Goal: Task Accomplishment & Management: Manage account settings

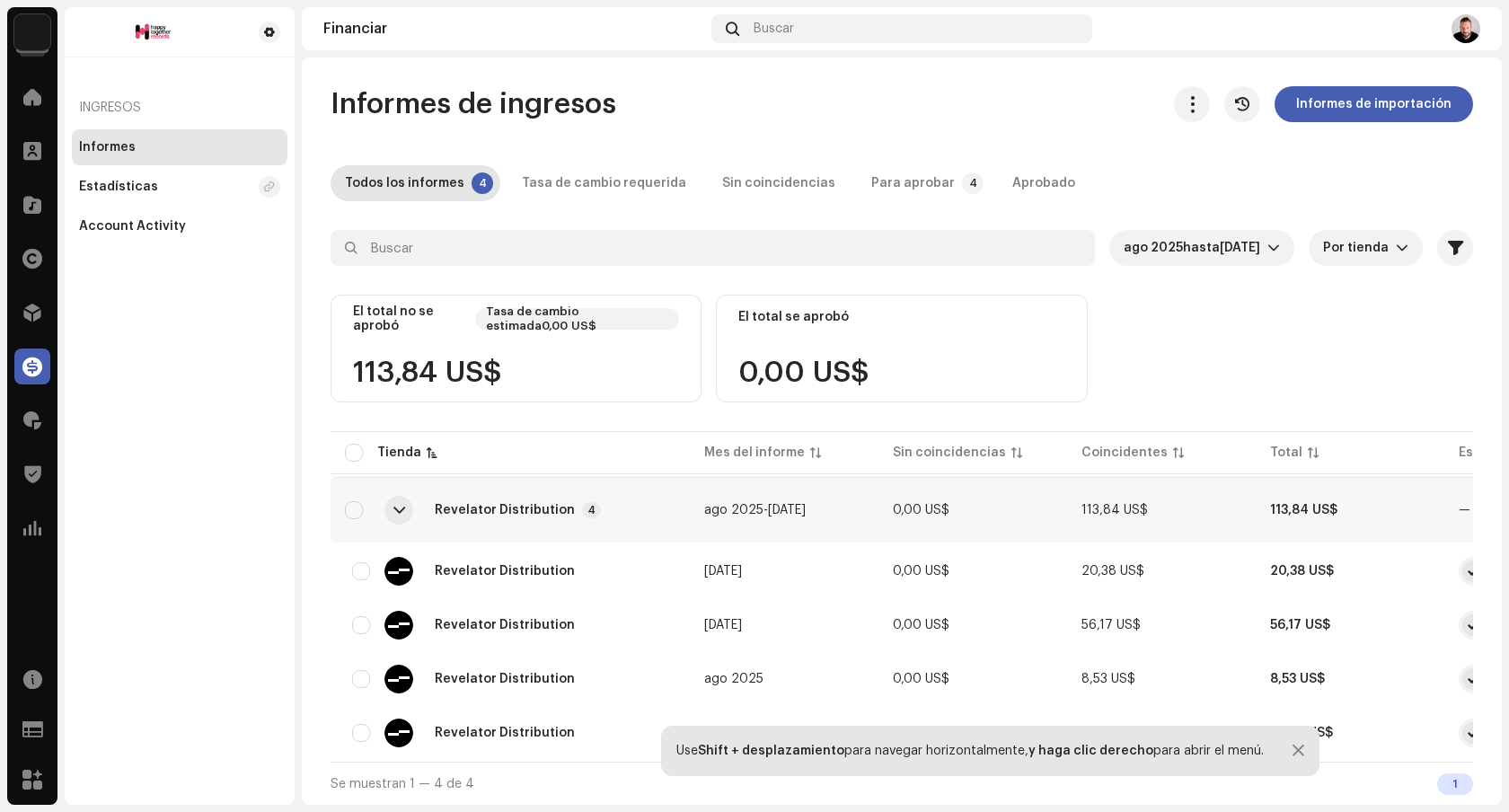
scroll to position [8, 0]
click at [33, 138] on div at bounding box center [32, 151] width 36 height 36
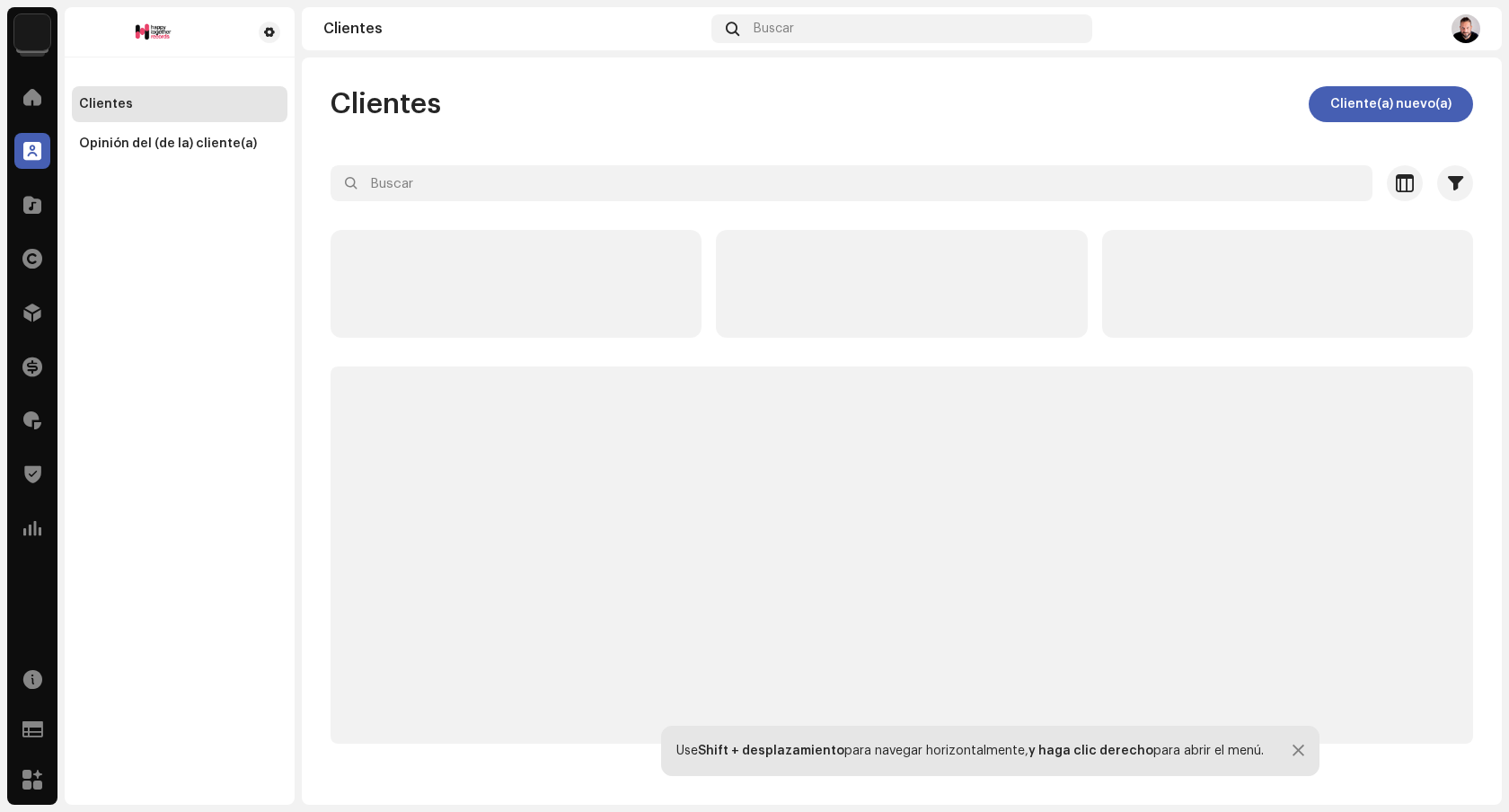
click at [28, 287] on div "Inicio Clientes Catálogo Derechos Distribución Financiar Regalías Trust & Safet…" at bounding box center [32, 312] width 50 height 482
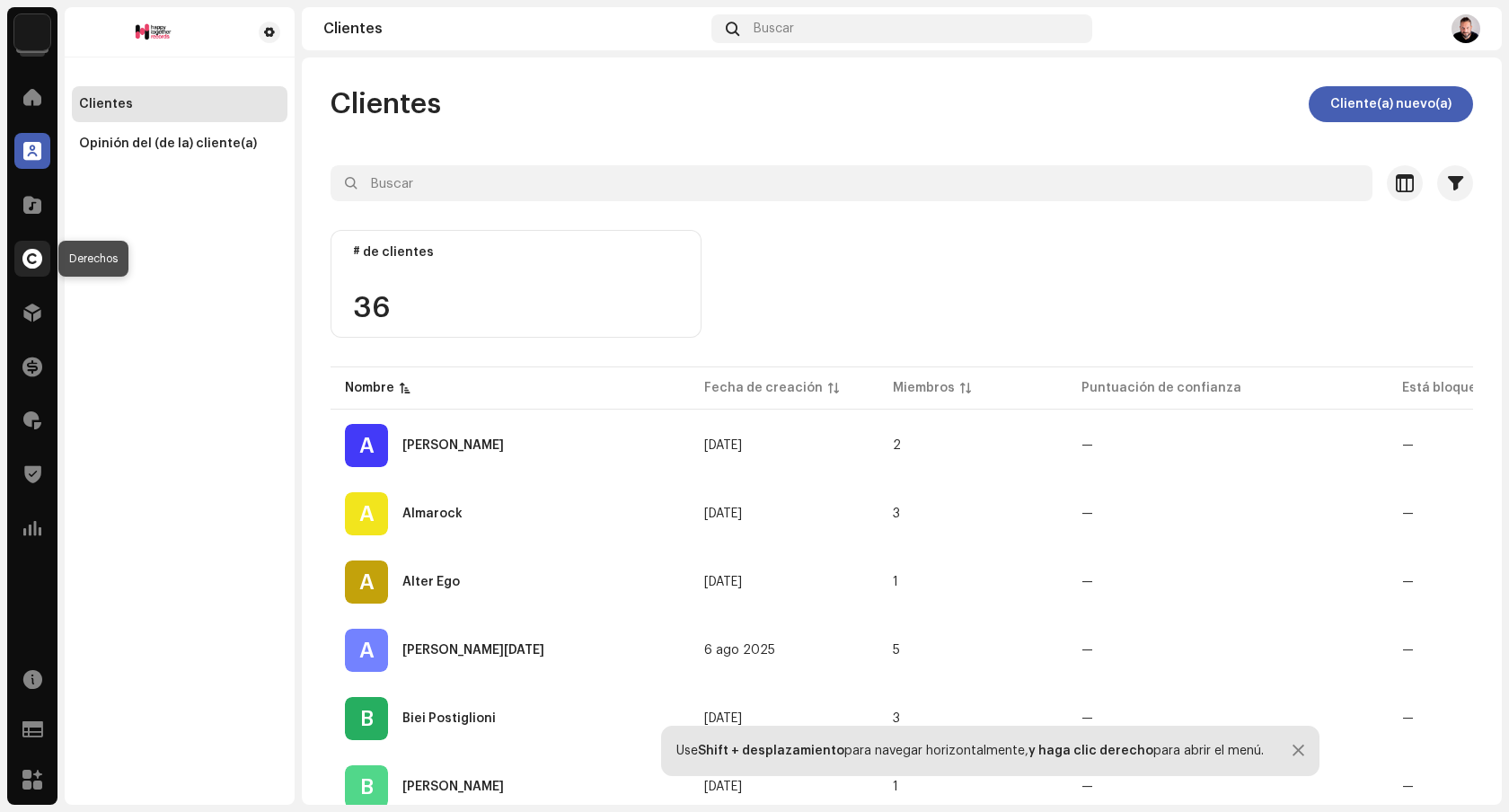
click at [32, 258] on span at bounding box center [32, 258] width 20 height 14
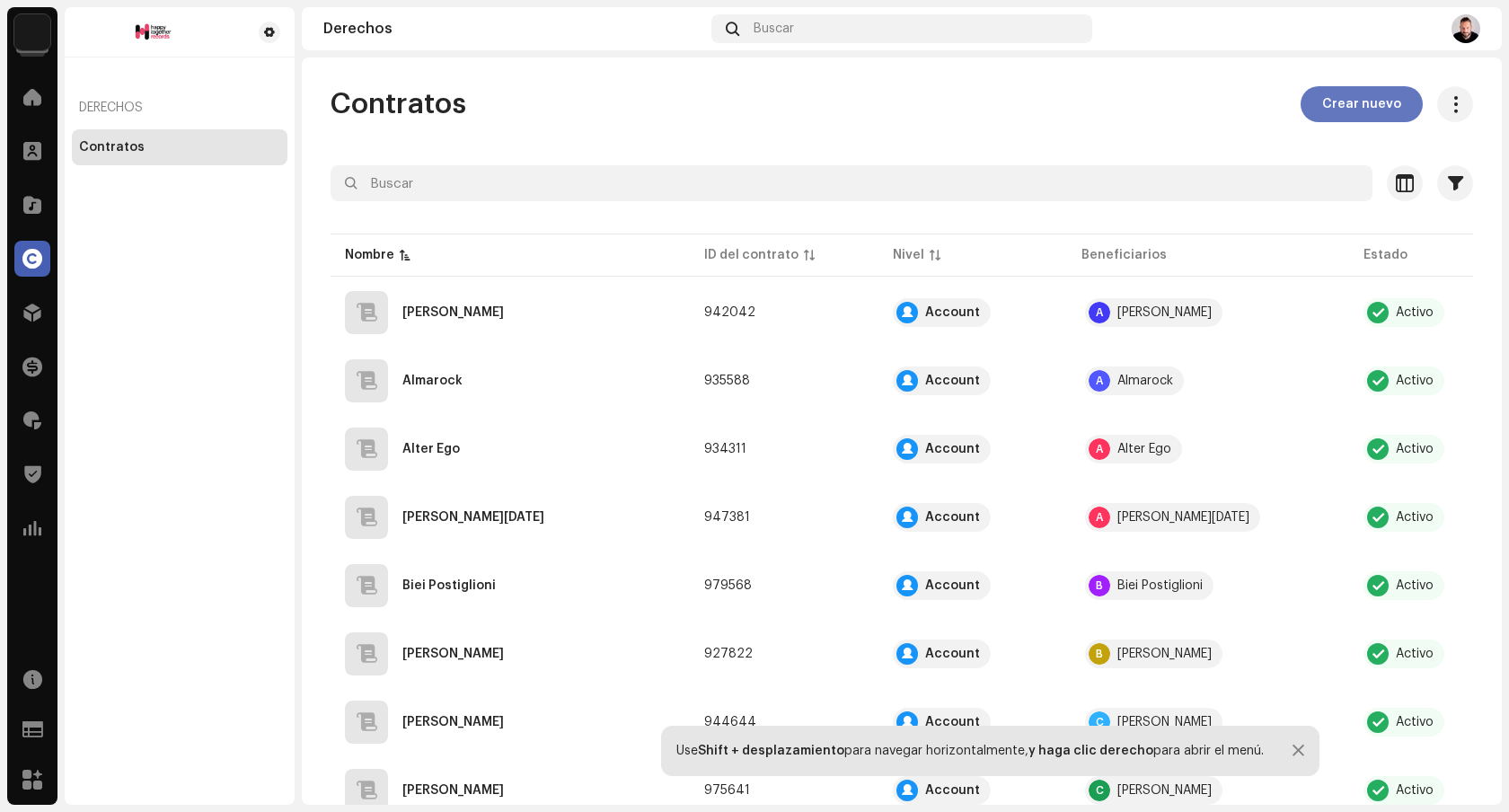
click at [1353, 110] on span "Crear nuevo" at bounding box center [1361, 105] width 79 height 36
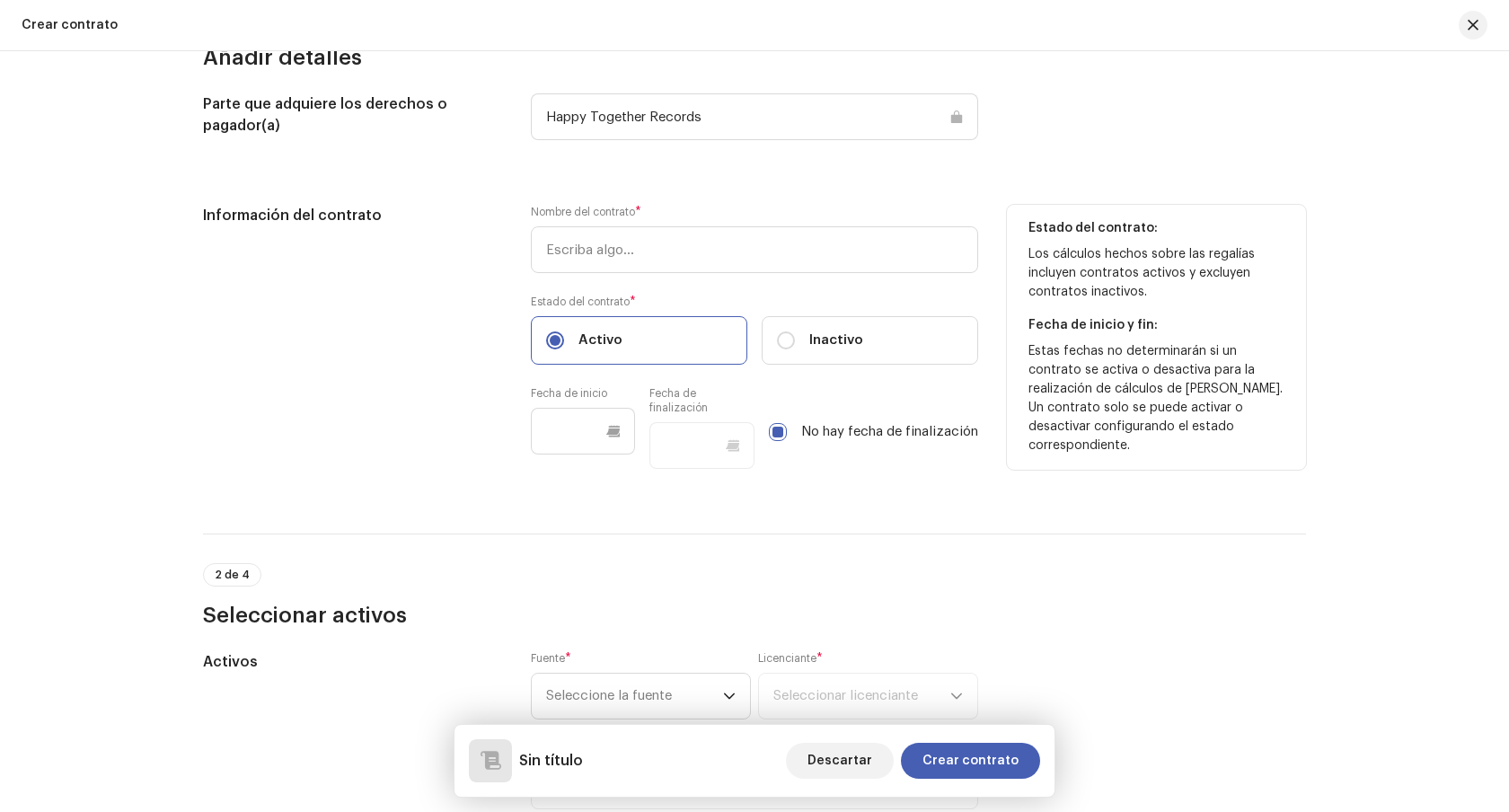
scroll to position [211, 0]
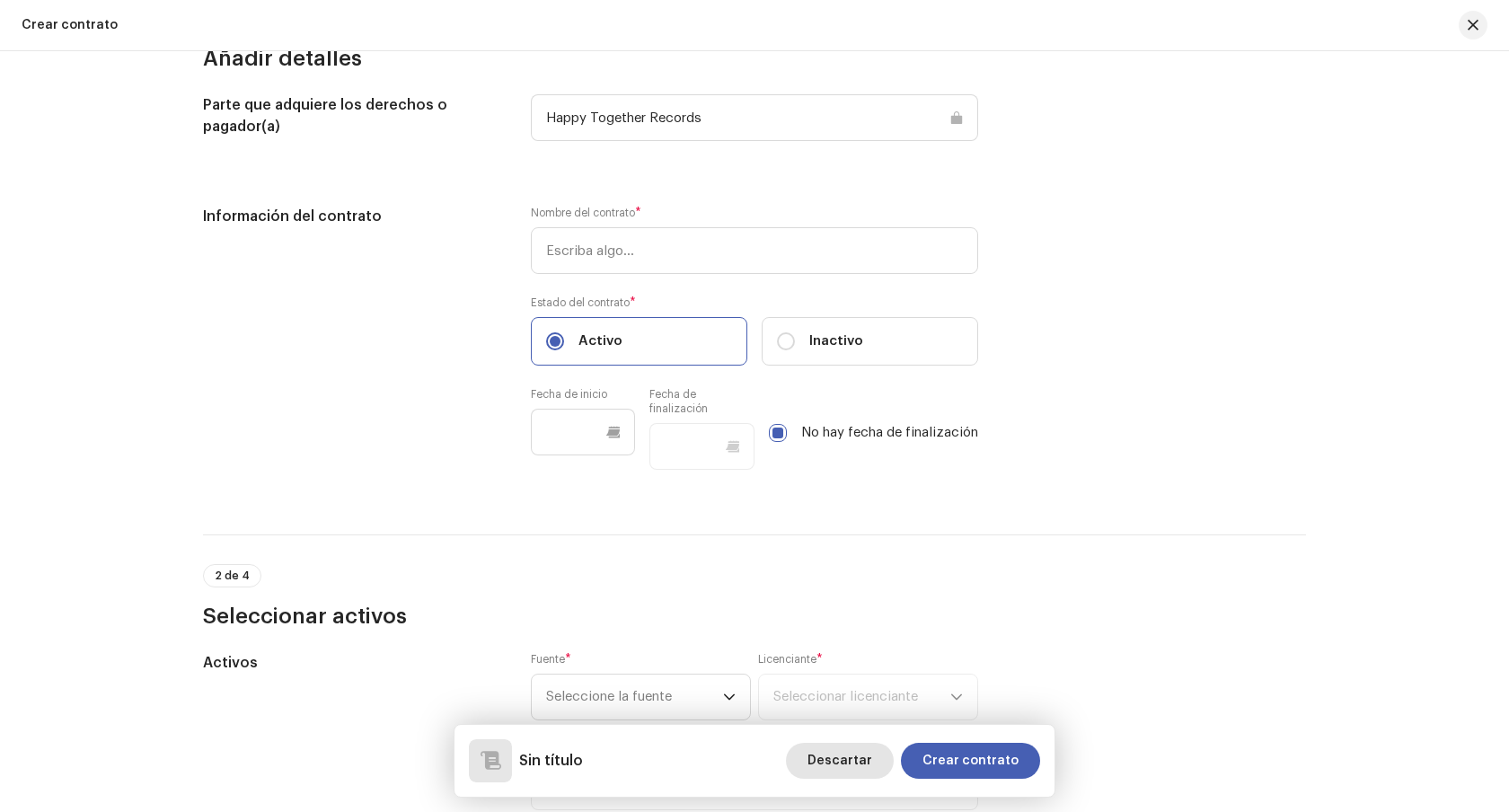
click at [838, 755] on span "Descartar" at bounding box center [840, 761] width 65 height 36
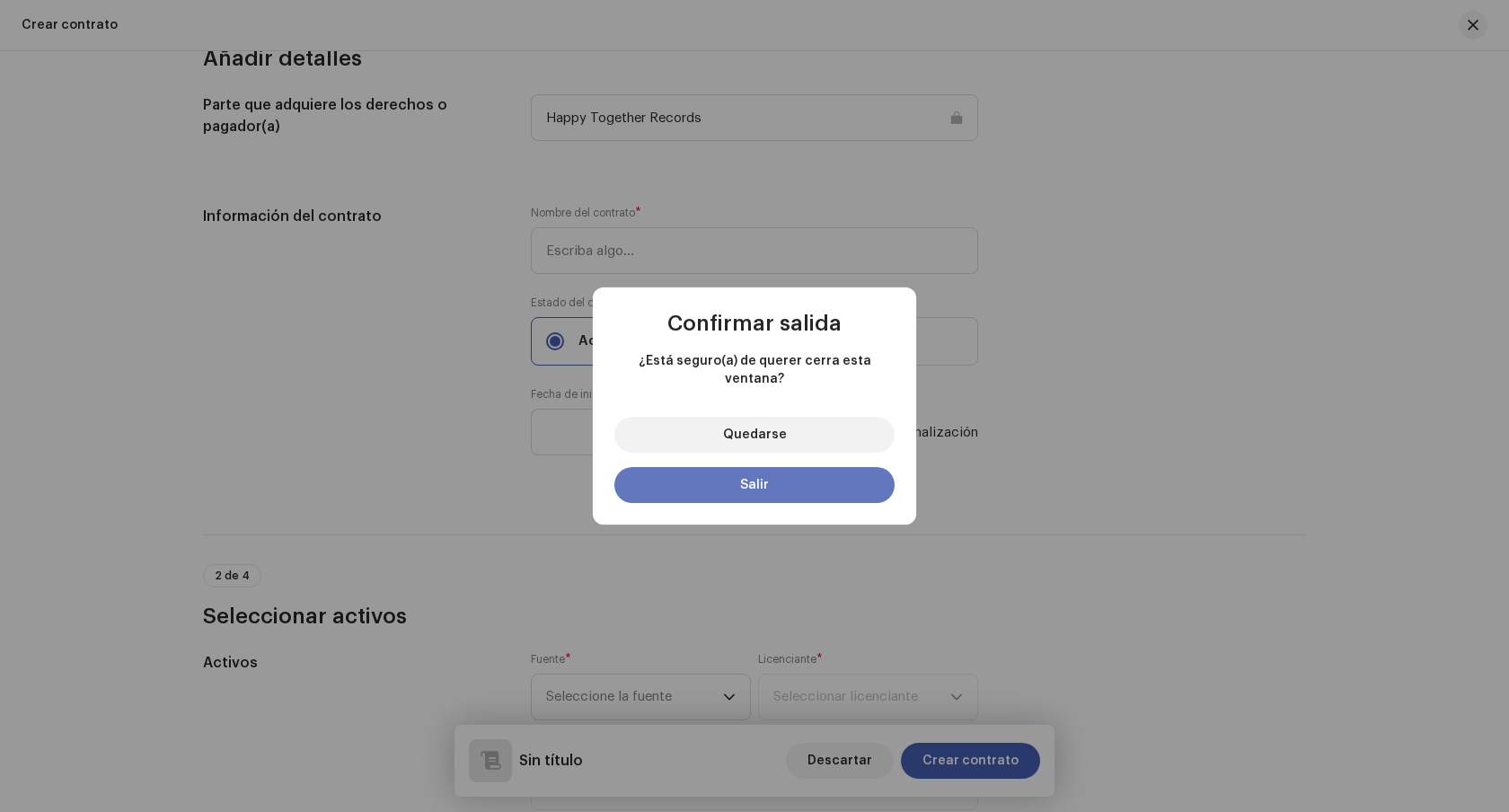
click at [814, 488] on button "Salir" at bounding box center [754, 485] width 280 height 36
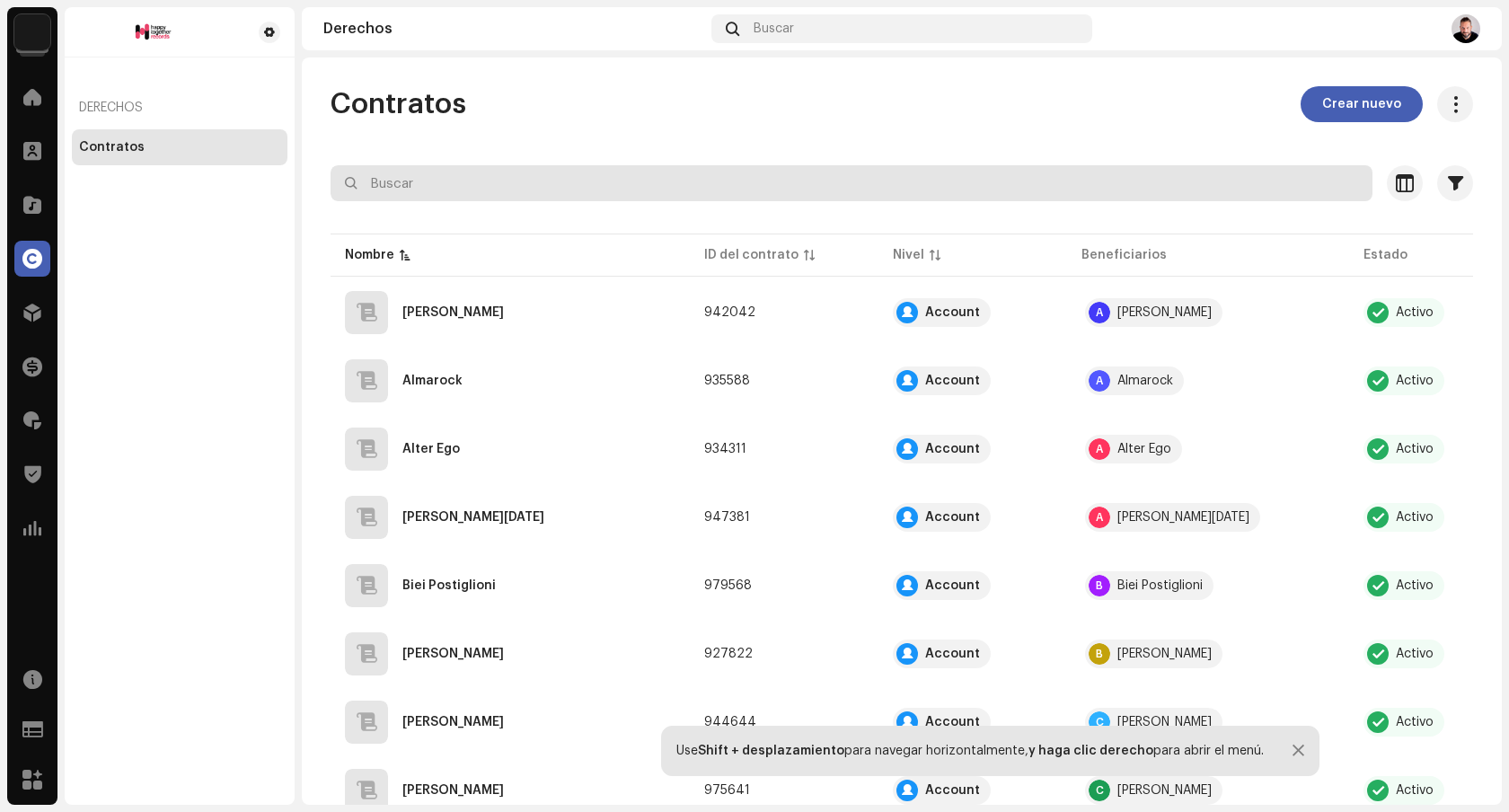
click at [884, 186] on input "text" at bounding box center [851, 184] width 1042 height 36
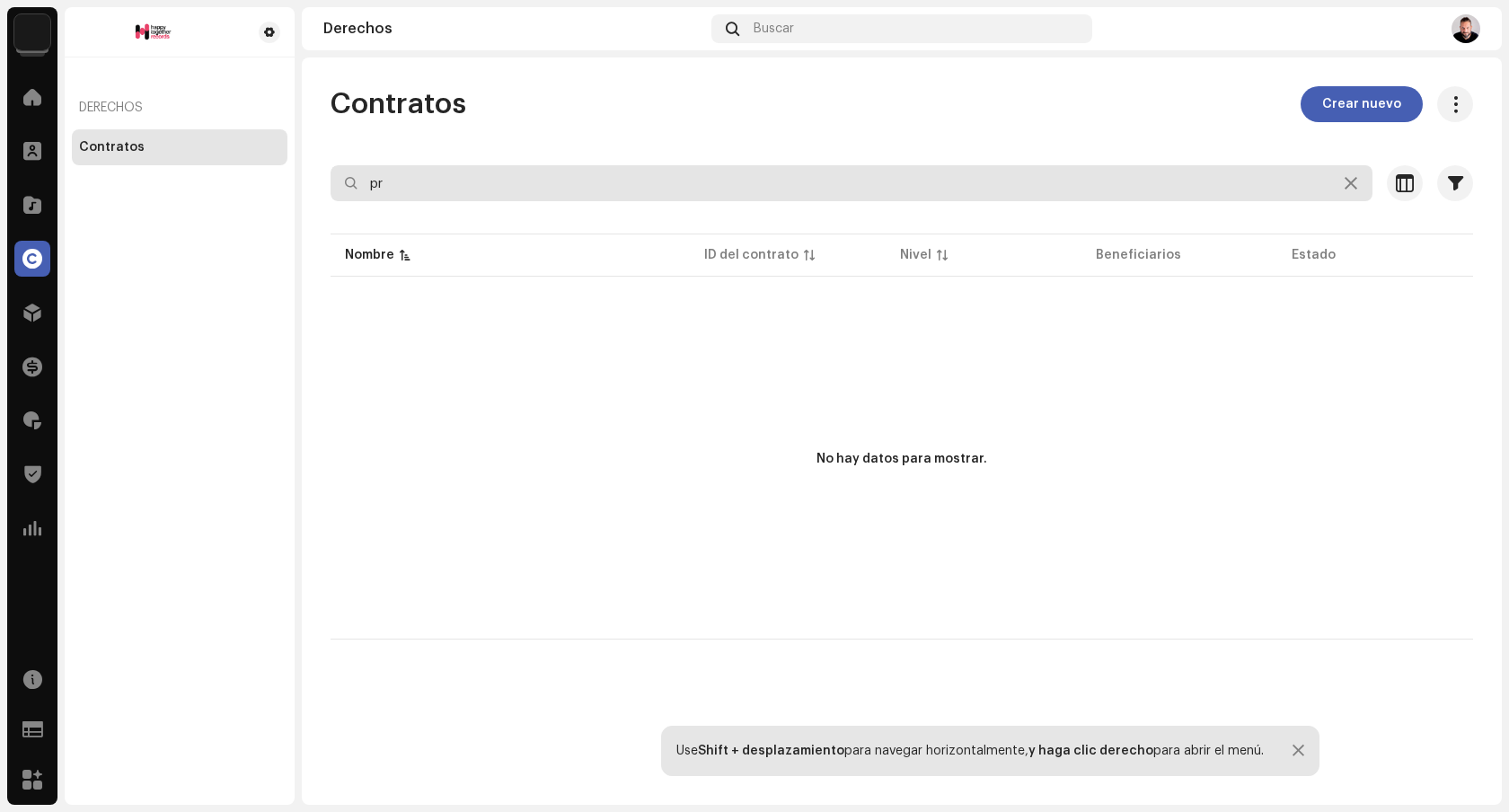
type input "p"
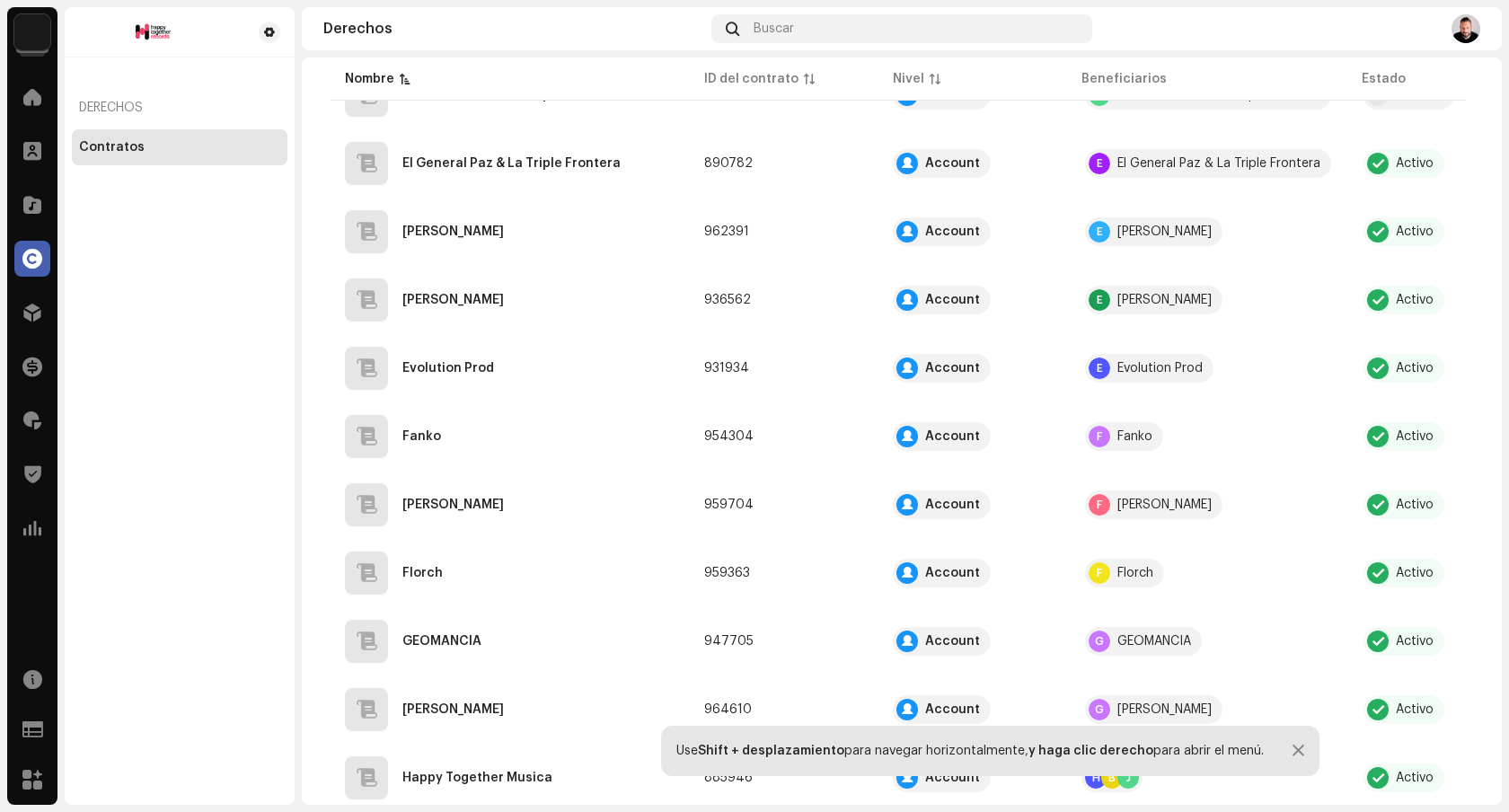
scroll to position [1168, 0]
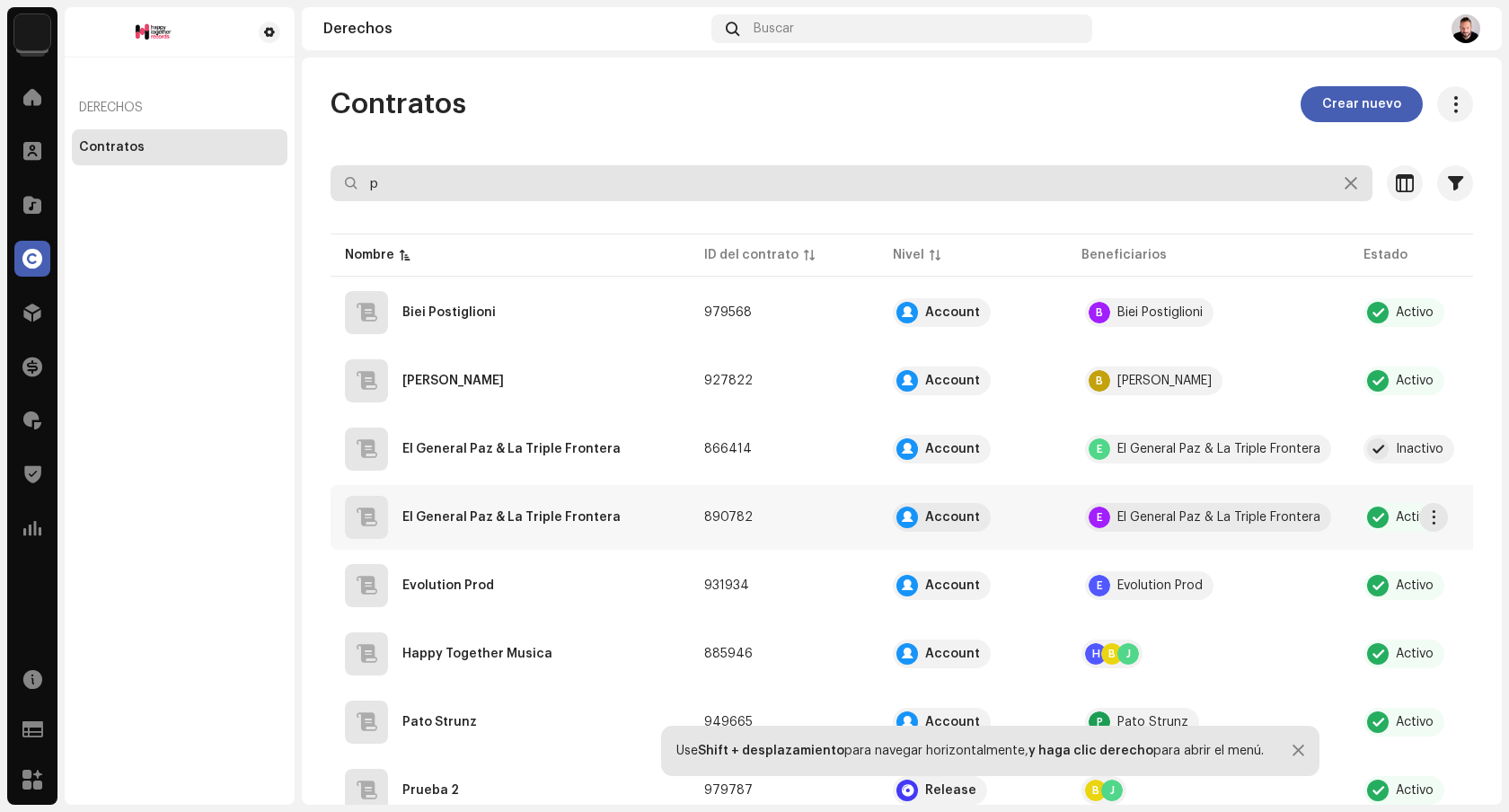
scroll to position [140, 0]
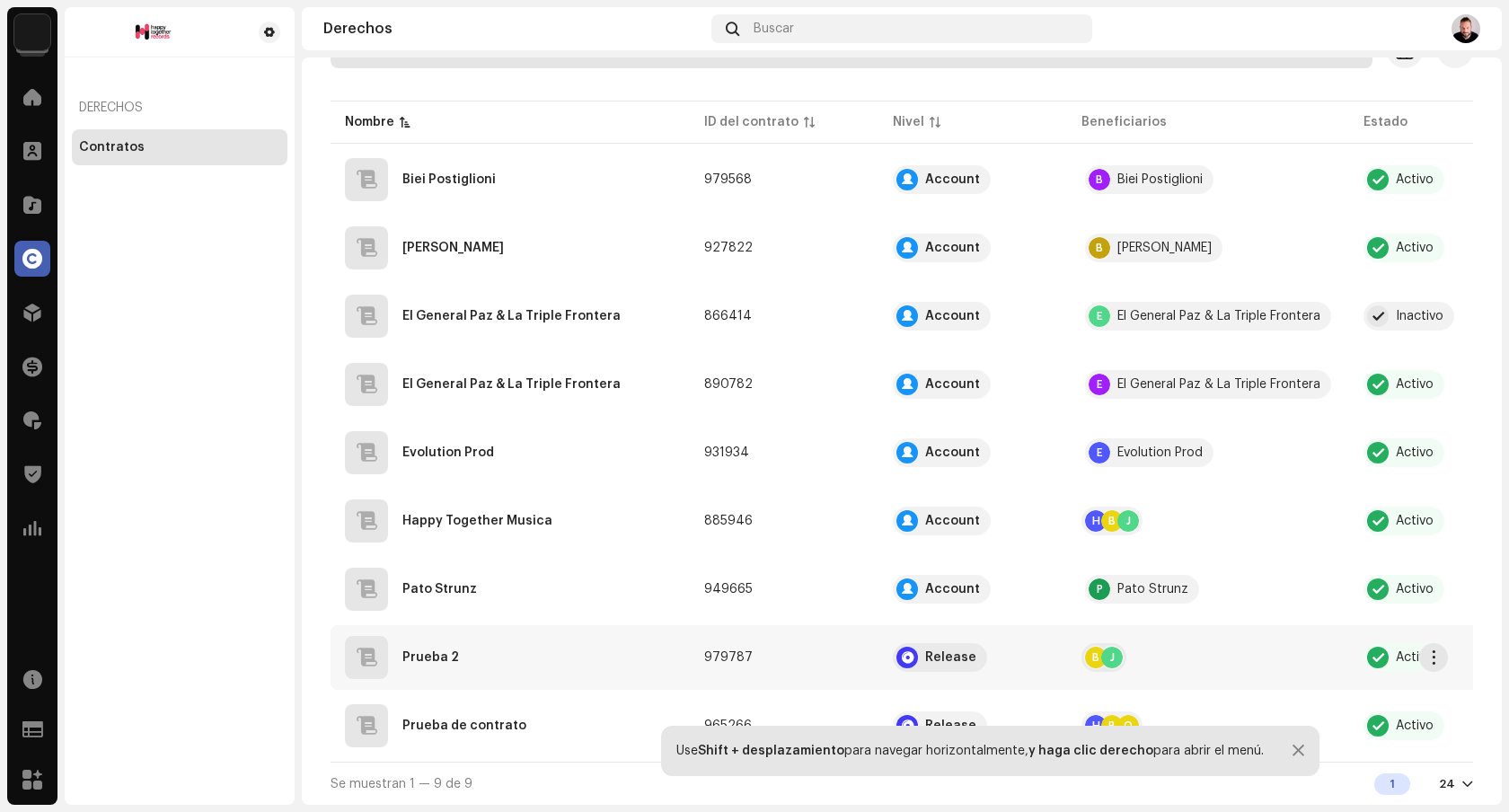
type input "p"
click at [561, 660] on div "Prueba 2" at bounding box center [509, 657] width 330 height 43
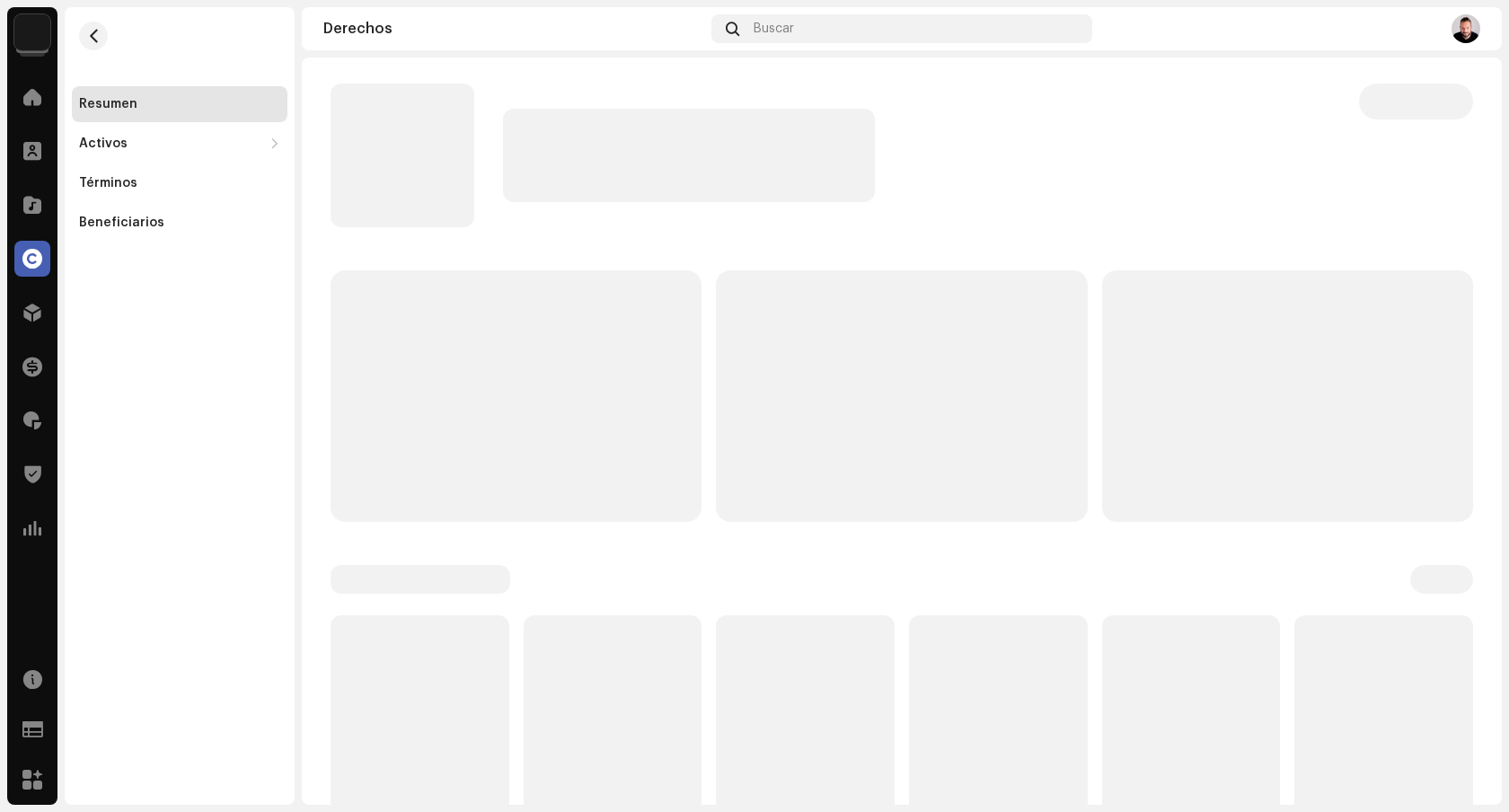
click at [561, 660] on p-skeleton at bounding box center [613, 743] width 179 height 255
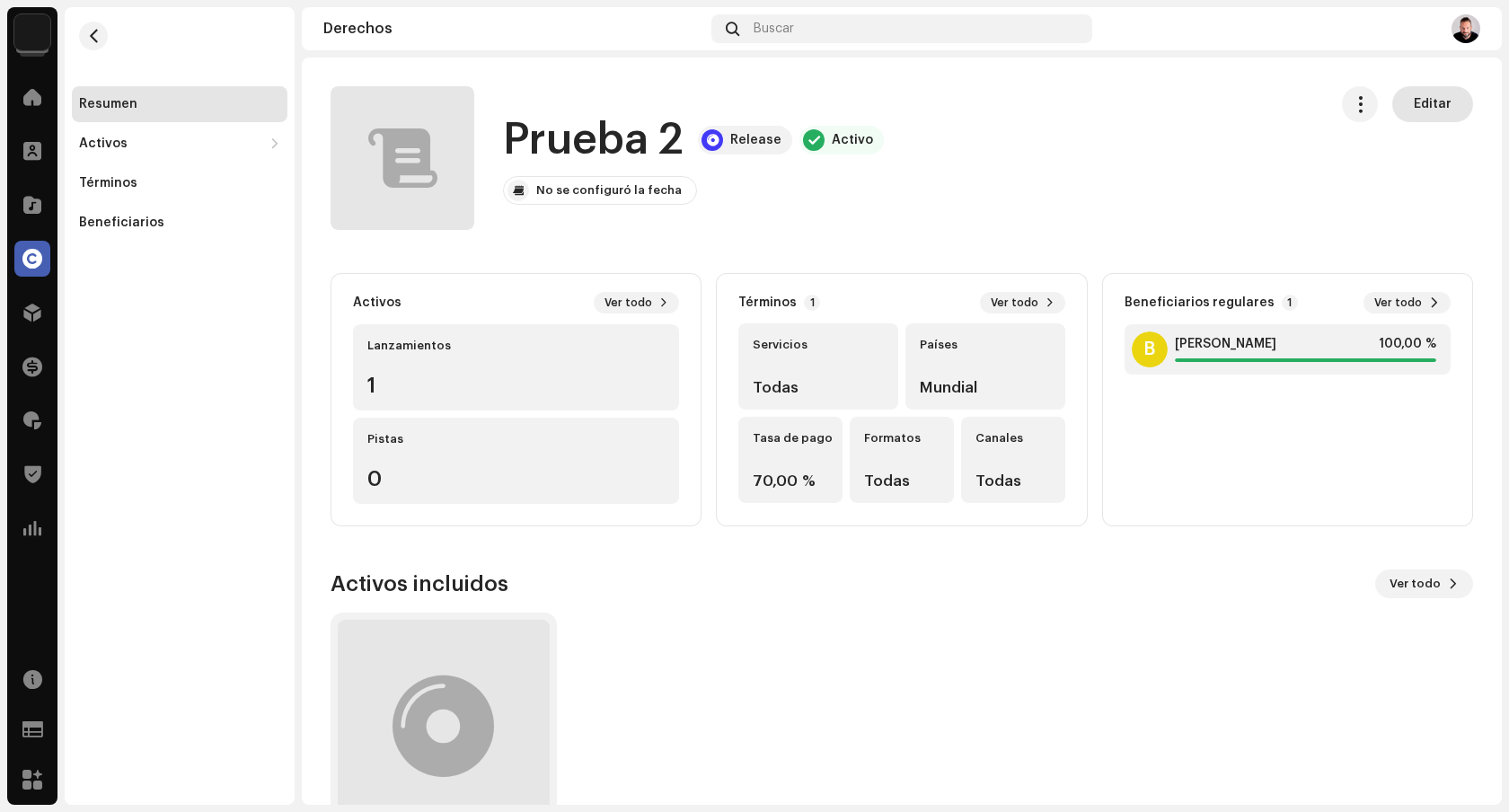
click at [1442, 117] on button "Editar" at bounding box center [1432, 105] width 81 height 36
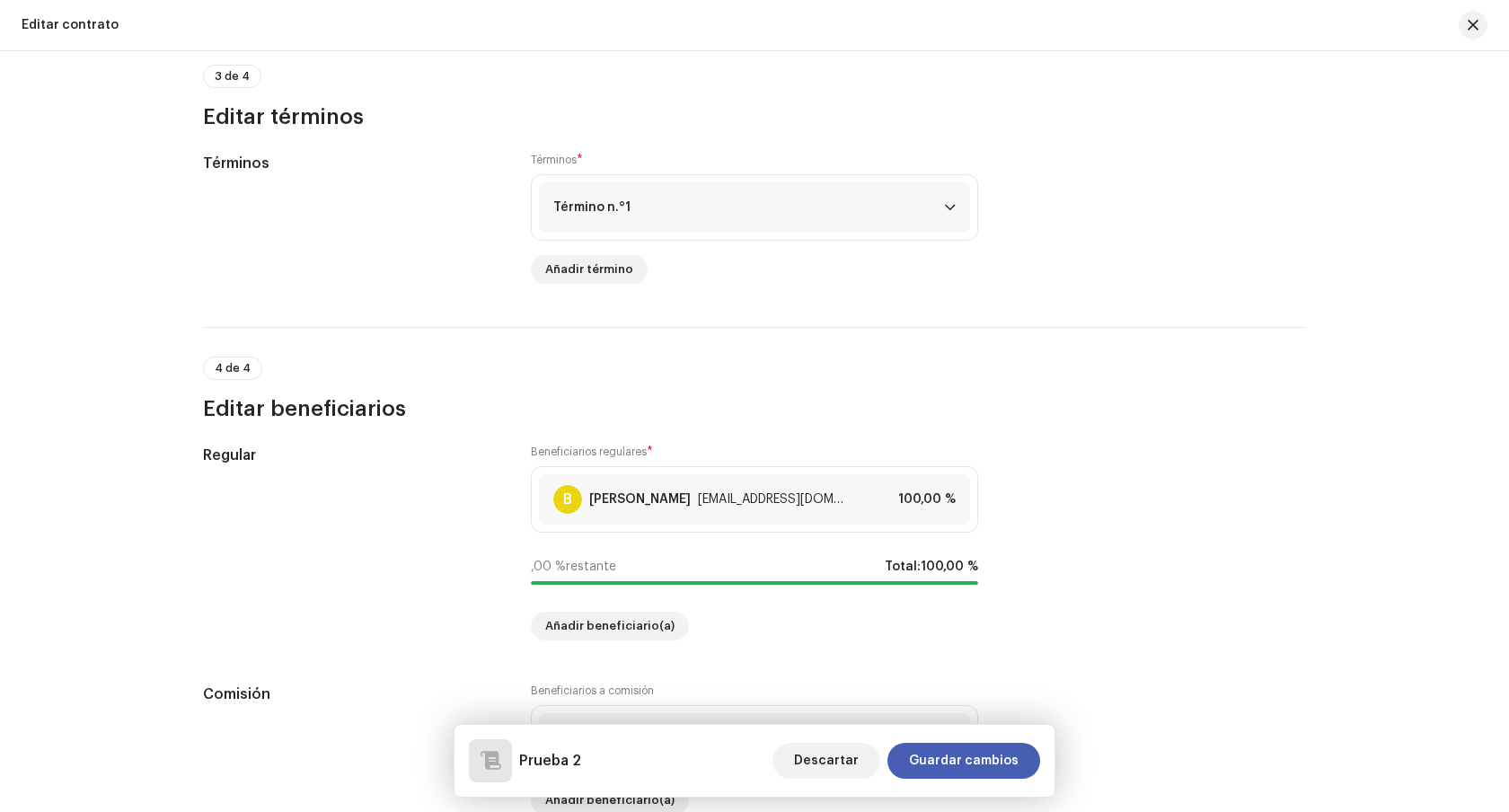
scroll to position [1337, 0]
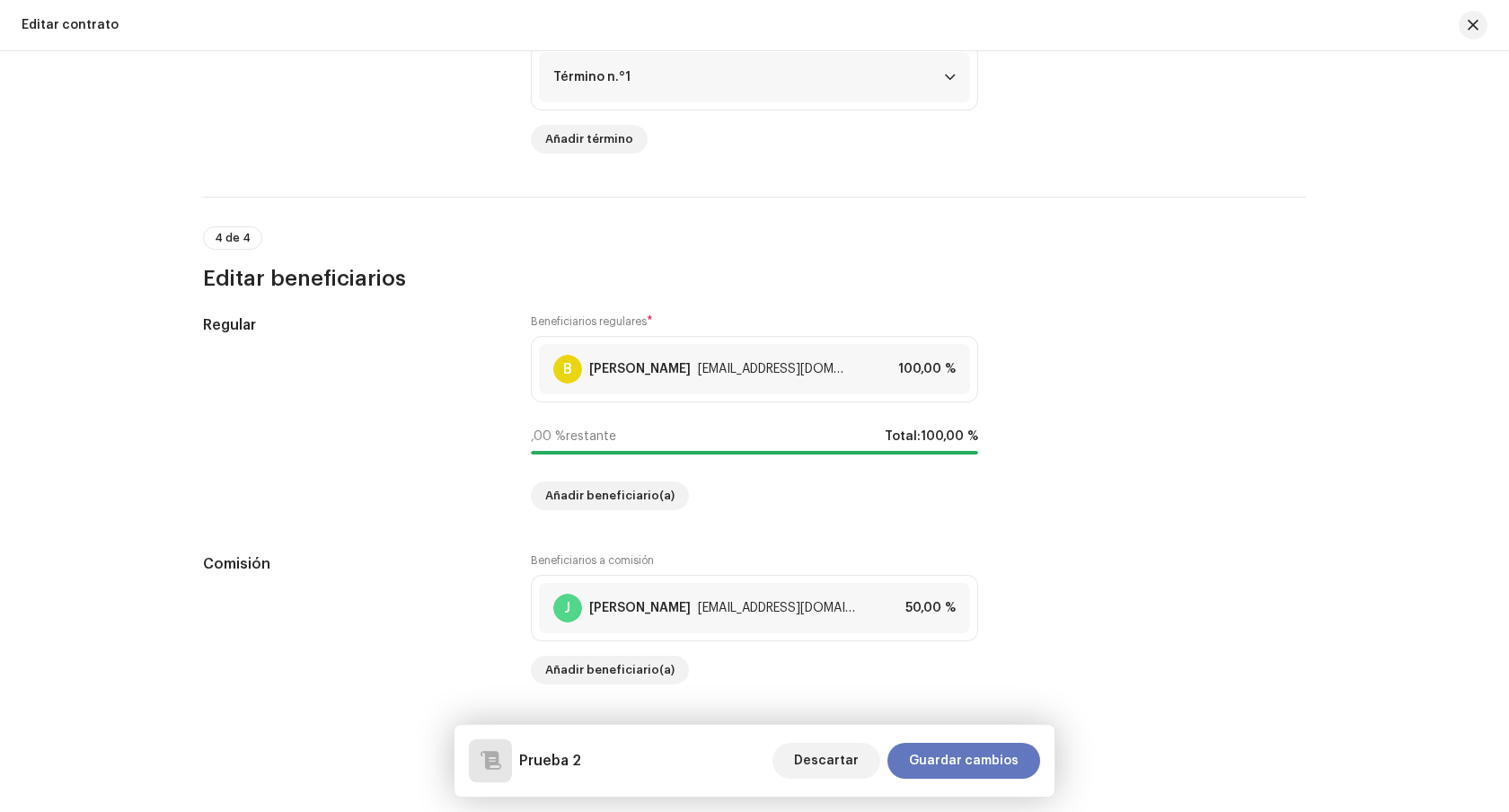
click at [923, 759] on span "Guardar cambios" at bounding box center [963, 761] width 109 height 36
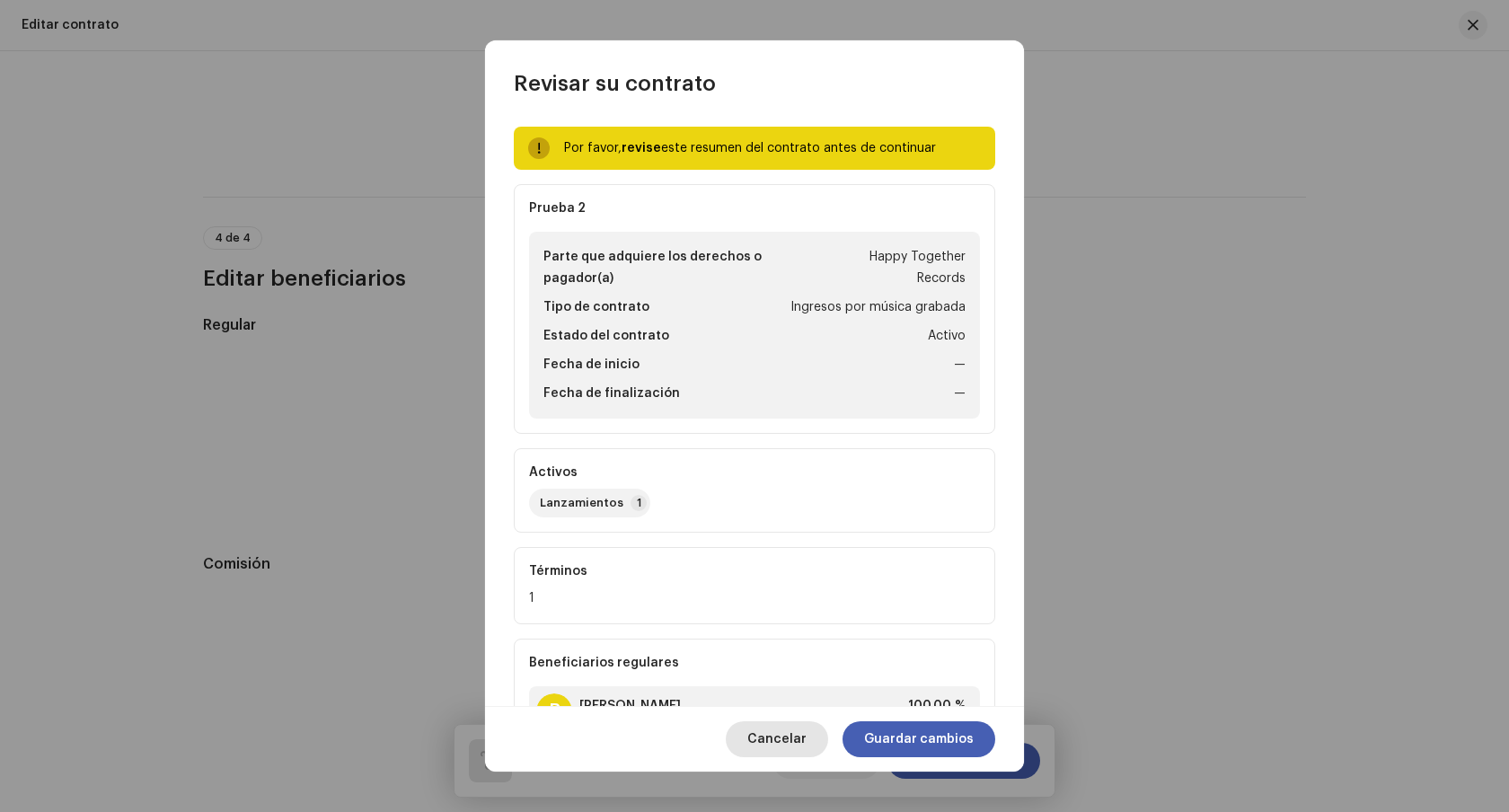
click at [806, 743] on span "Cancelar" at bounding box center [777, 740] width 59 height 36
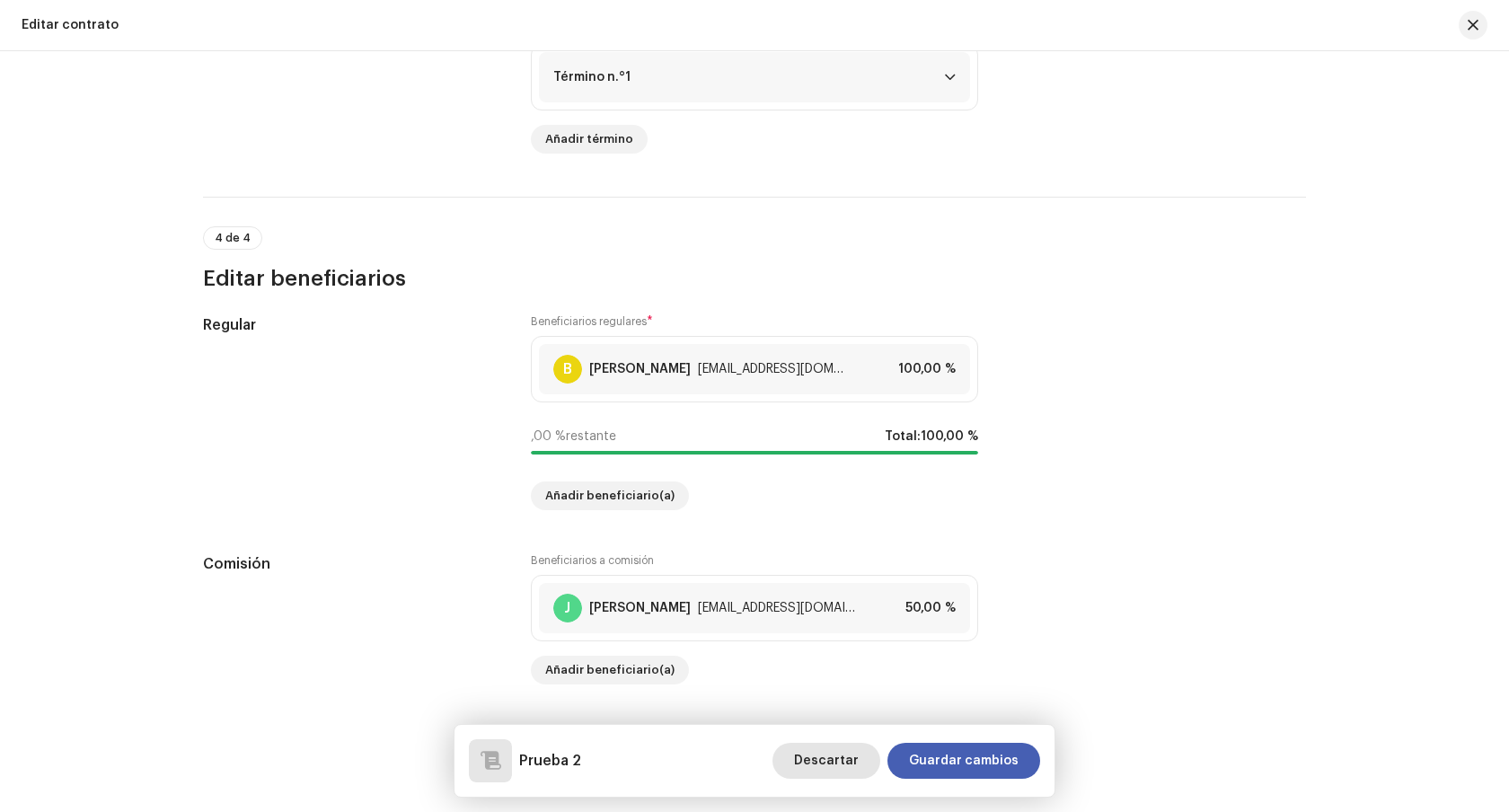
click at [820, 764] on span "Descartar" at bounding box center [826, 761] width 65 height 36
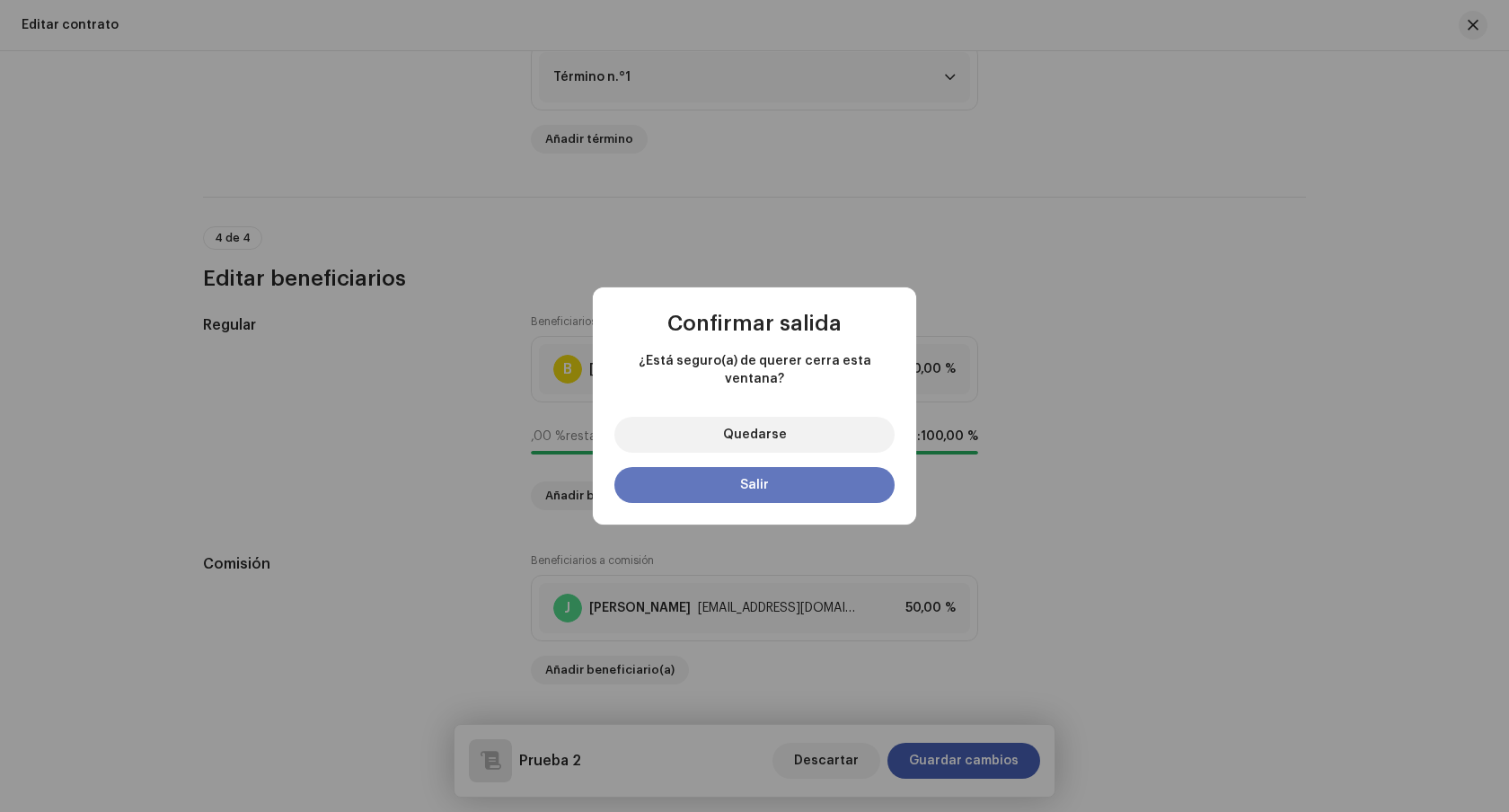
click at [777, 480] on button "Salir" at bounding box center [754, 485] width 280 height 36
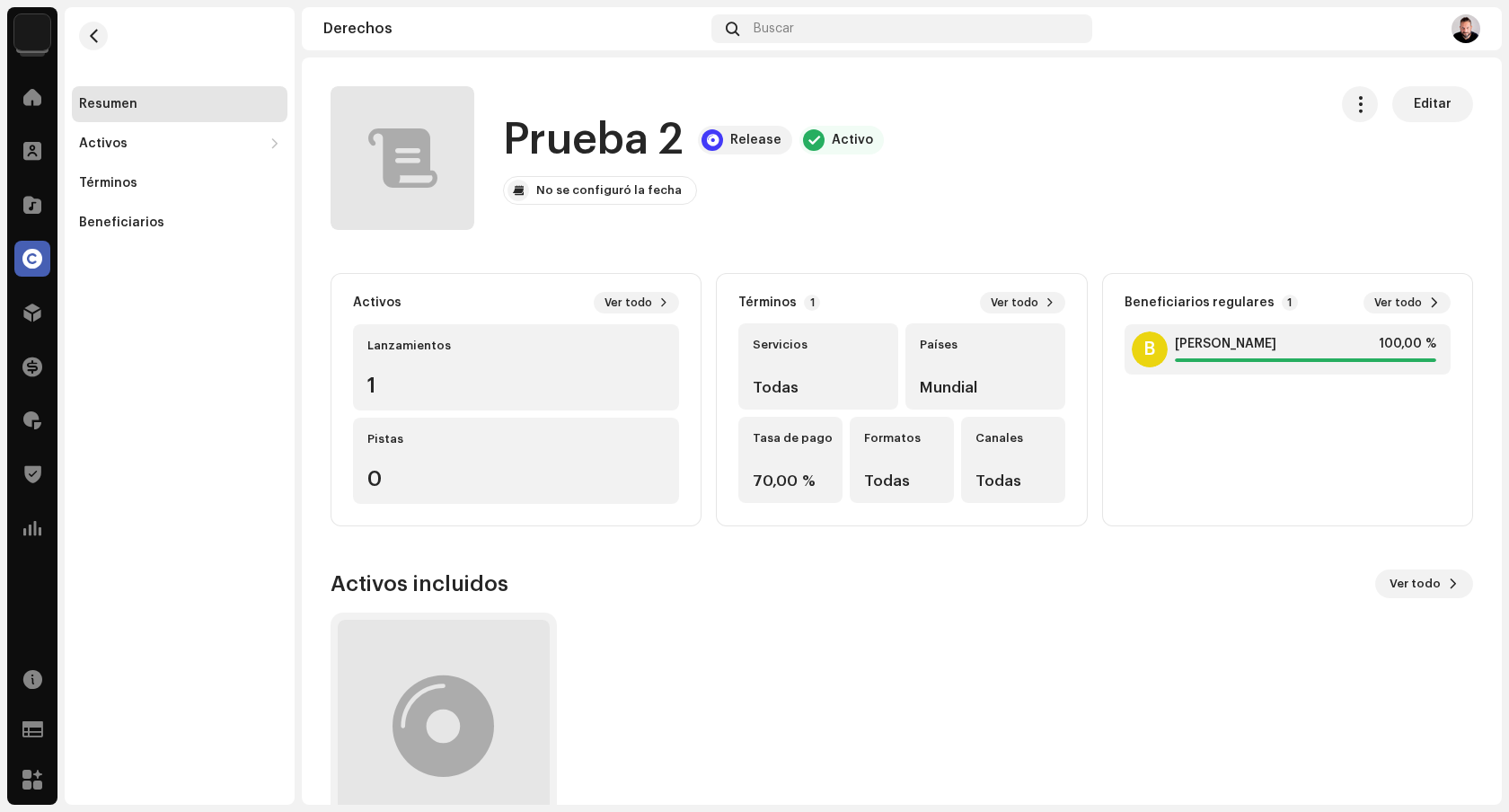
click at [113, 103] on div "Resumen" at bounding box center [108, 104] width 58 height 14
click at [37, 103] on span at bounding box center [32, 96] width 18 height 14
